Goal: Task Accomplishment & Management: Use online tool/utility

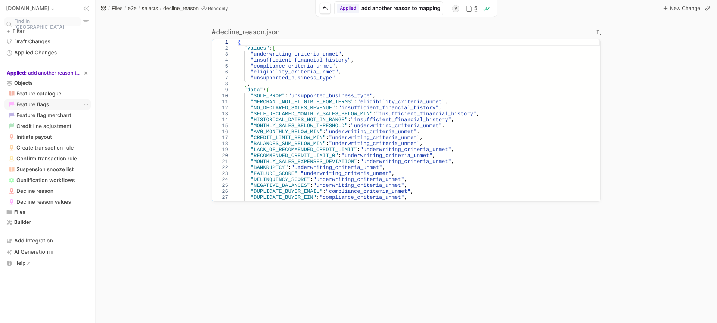
click at [51, 102] on div "Feature flags" at bounding box center [48, 104] width 84 height 8
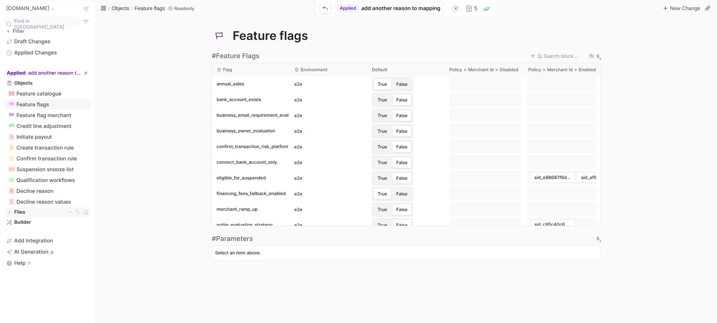
click at [27, 209] on div "Files Files" at bounding box center [48, 212] width 84 height 7
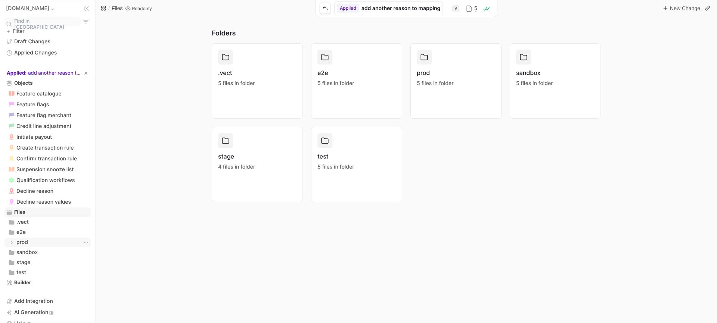
click at [36, 240] on div "prod prod" at bounding box center [48, 242] width 84 height 7
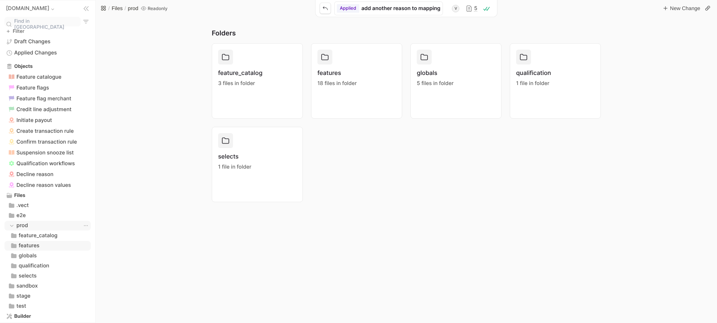
scroll to position [18, 0]
click at [35, 241] on span "features" at bounding box center [29, 244] width 21 height 7
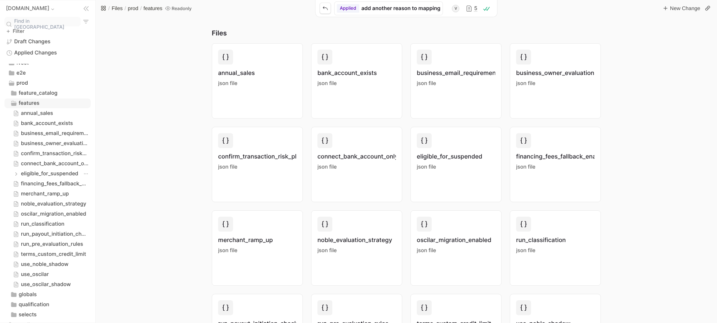
scroll to position [159, 0]
click at [47, 191] on span "merchant_ramp_up" at bounding box center [45, 194] width 48 height 7
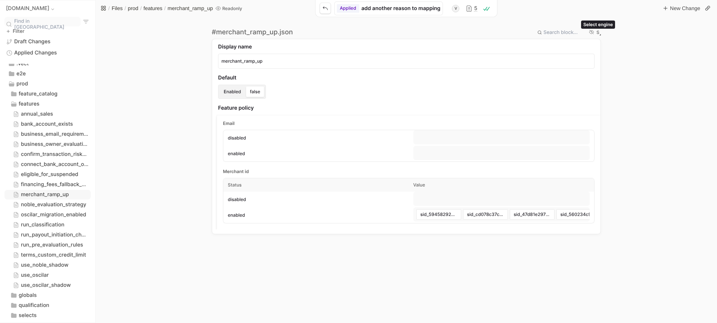
click at [597, 34] on div "S" at bounding box center [598, 32] width 3 height 4
click at [604, 59] on li "Textual" at bounding box center [616, 57] width 36 height 10
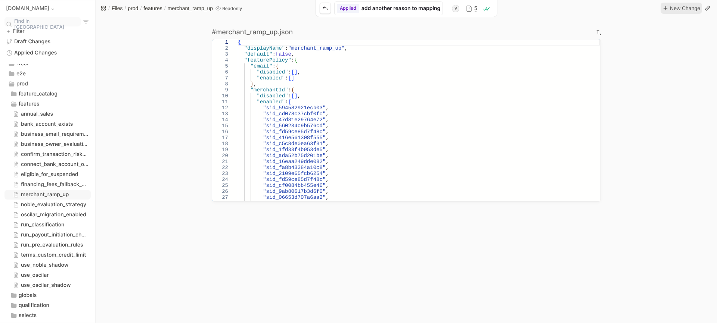
click at [689, 6] on span "New Change" at bounding box center [685, 8] width 32 height 9
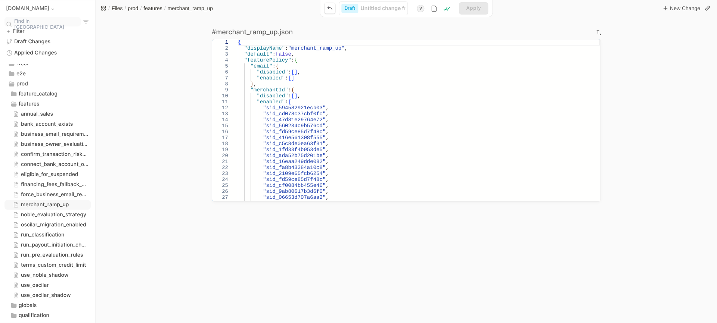
click at [375, 8] on input "Change Display Name Input" at bounding box center [383, 8] width 45 height 7
type input "a"
type input "ad"
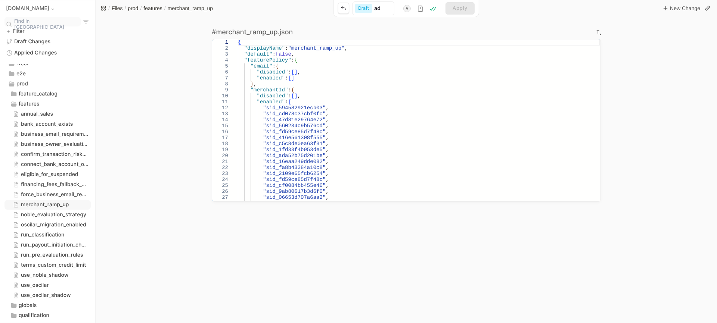
type input "add"
type input "add M"
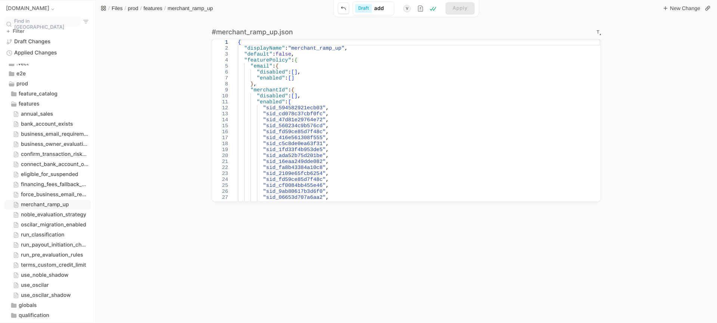
type input "add M"
type input "add Mi"
type input "add M"
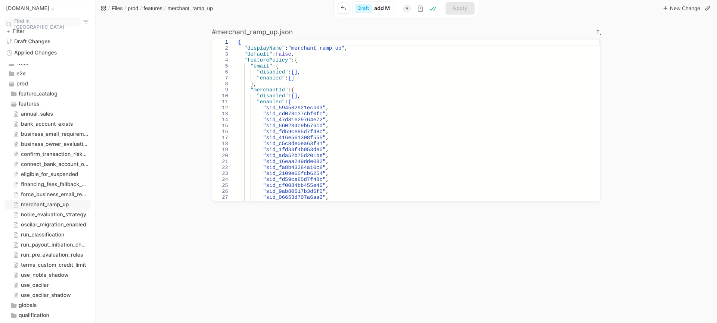
type input "add"
type input "ad"
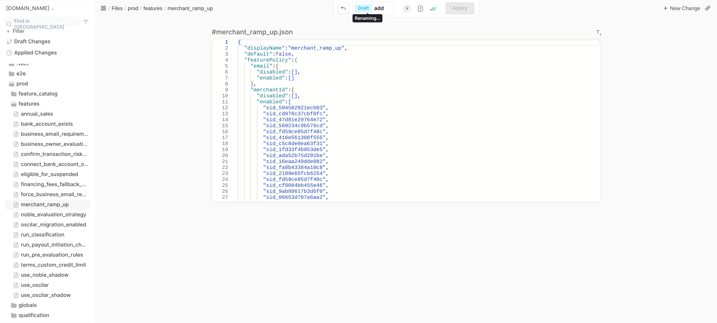
type input "ad"
type input "a"
type input "R"
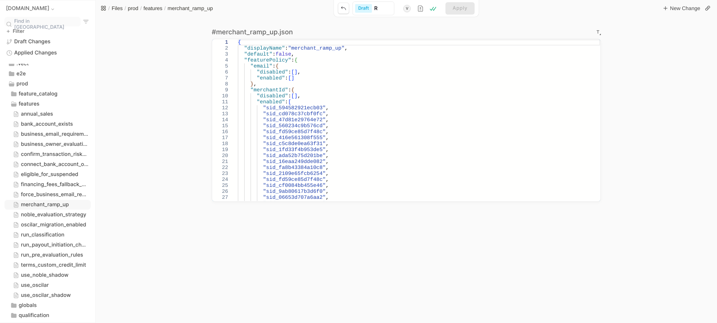
type input "Ra"
type input "Ram"
type input "Ramp"
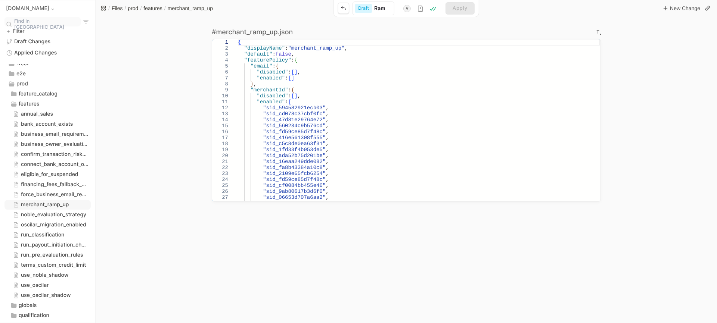
type input "Ramp"
type input "Rampu"
type input "Rampup"
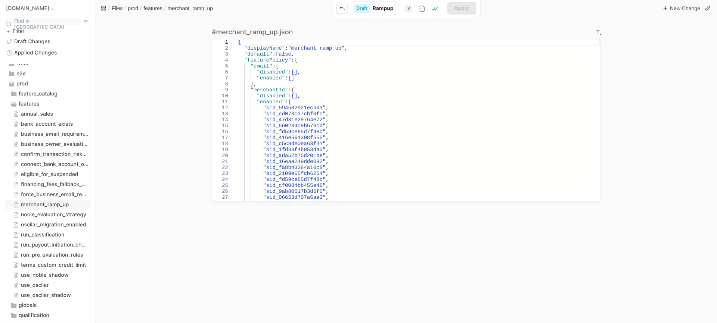
type input "PRampup"
type input "PrRampup"
type input "ProRampup"
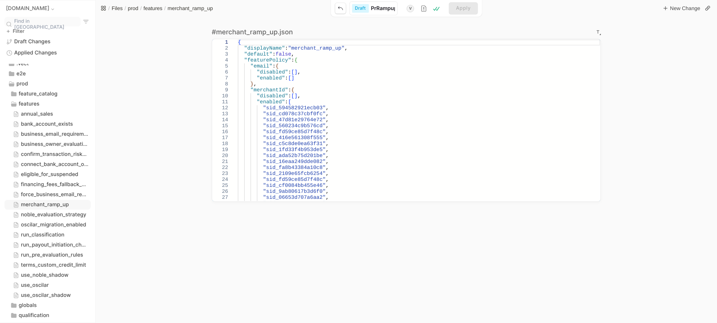
type input "ProRampup"
type input "ProdRampup"
type input "Prod-Rampup"
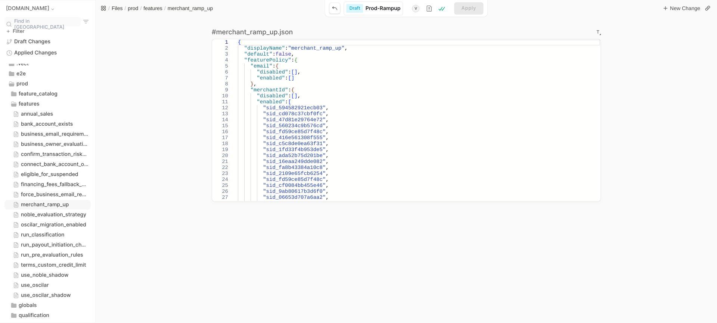
type input "Prod-Rampup-"
type input "Prod-Rampup-A"
type input "Prod-Rampup-Ad"
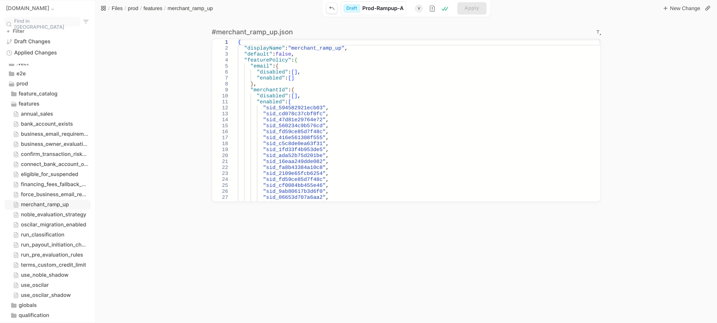
type input "Prod-Rampup-Ad"
type input "Prod-Rampup-Add"
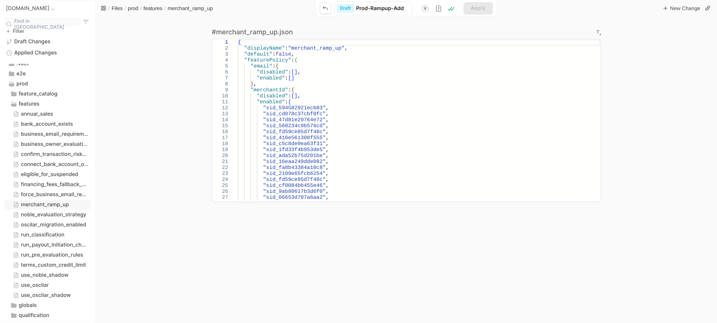
type input "Prod-Rampup-Add M"
type input "Prod-Rampup-Add Mi"
type input "Prod-Rampup-Add Min"
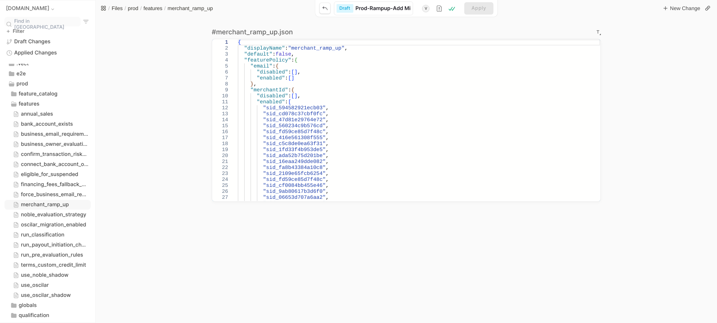
type input "Prod-Rampup-Add Min"
type input "Prod-Rampup-Add Mino"
type input "Prod-Rampup-Add Minoa"
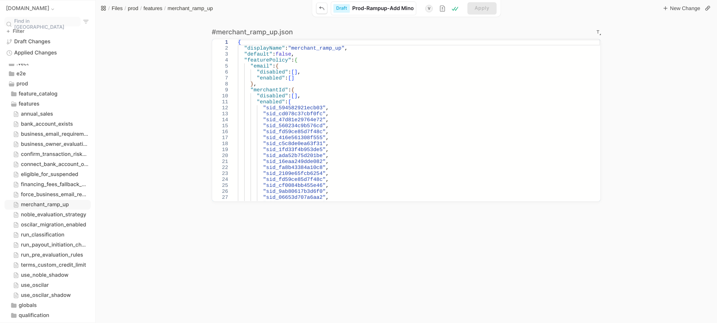
type input "Prod-Rampup-Add Minoan"
type input "Prod-Rampup-dd Minoan"
type input "Prod-Rampup-add Minoan"
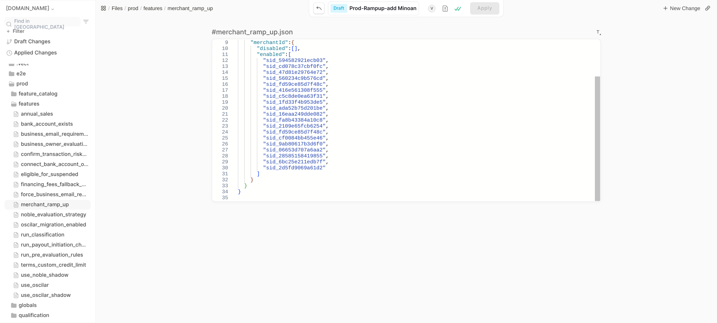
type input "Prod-Rampup-add Minoan"
type textarea ""sid_16eaa249dde082", "sid_fa8b43384a10c8", "sid_2109e65fcb6254", "sid_fd59ce85…"
click at [377, 115] on div "} , "merchantId" : { "disabled" : [ ] , "enabled" : [ "sid_594582921ecb03" , "s…" at bounding box center [419, 96] width 362 height 209
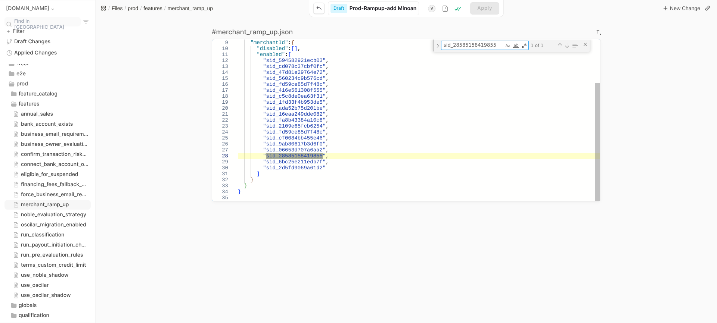
type textarea "sid_28585158419855"
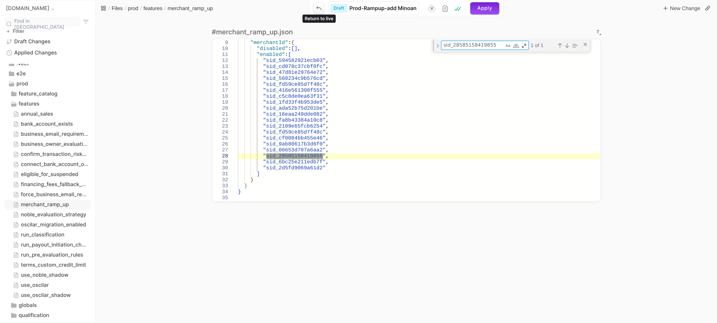
click at [320, 9] on icon "Page" at bounding box center [319, 8] width 6 height 6
